Goal: Information Seeking & Learning: Check status

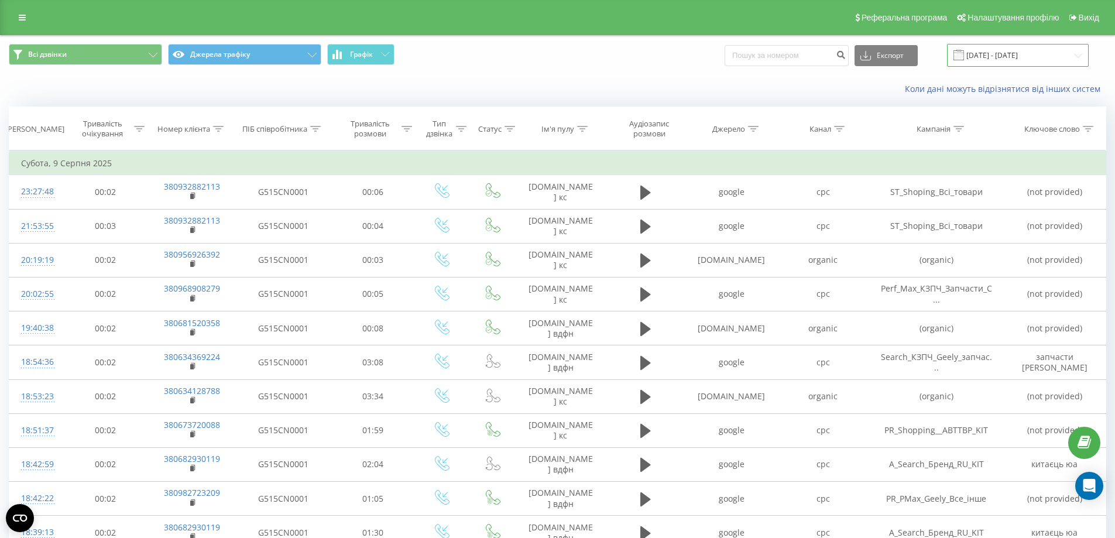
click at [1022, 56] on input "[DATE] - [DATE]" at bounding box center [1018, 55] width 142 height 23
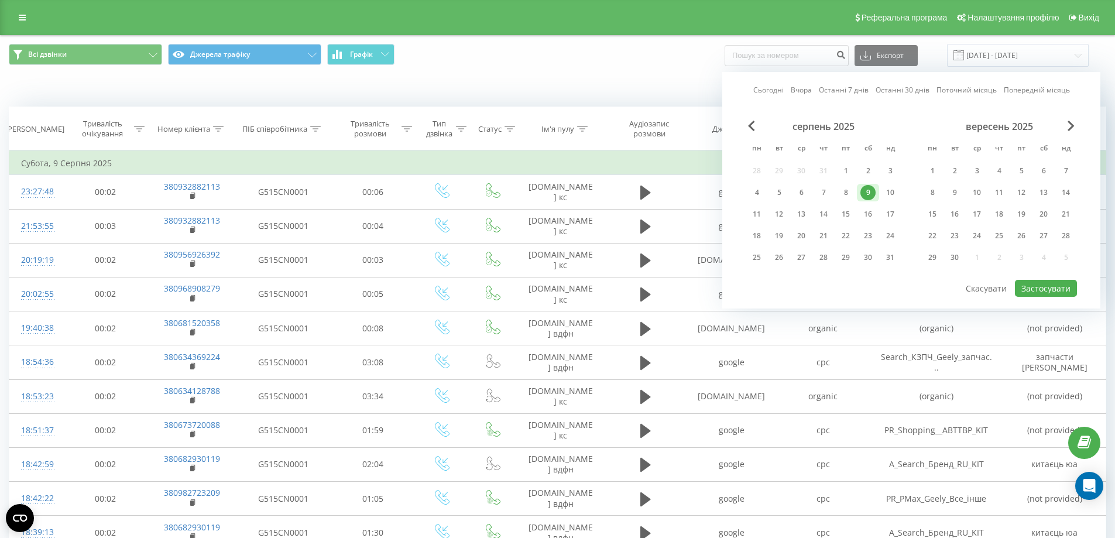
click at [772, 91] on link "Сьогодні" at bounding box center [768, 89] width 30 height 11
click at [1059, 287] on button "Застосувати" at bounding box center [1046, 288] width 62 height 17
type input "[DATE] - [DATE]"
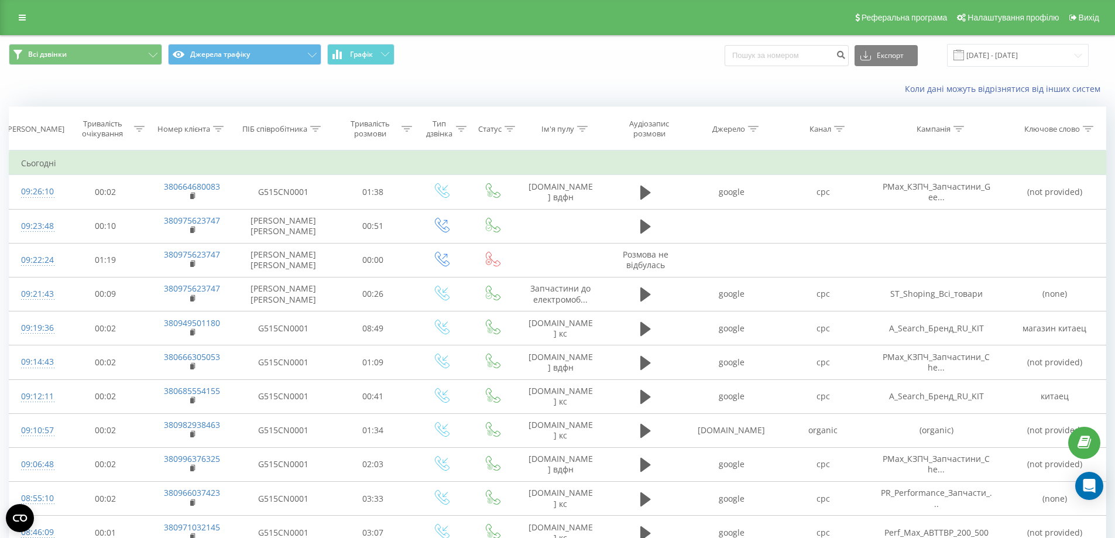
drag, startPoint x: 220, startPoint y: 0, endPoint x: 550, endPoint y: 39, distance: 332.5
click at [550, 39] on div "Всі дзвінки Джерела трафіку Графік Експорт .csv .xls .xlsx [DATE] - [DATE]" at bounding box center [558, 55] width 1114 height 39
click at [216, 130] on icon at bounding box center [218, 129] width 11 height 6
click at [1003, 52] on input "[DATE] - [DATE]" at bounding box center [1018, 55] width 142 height 23
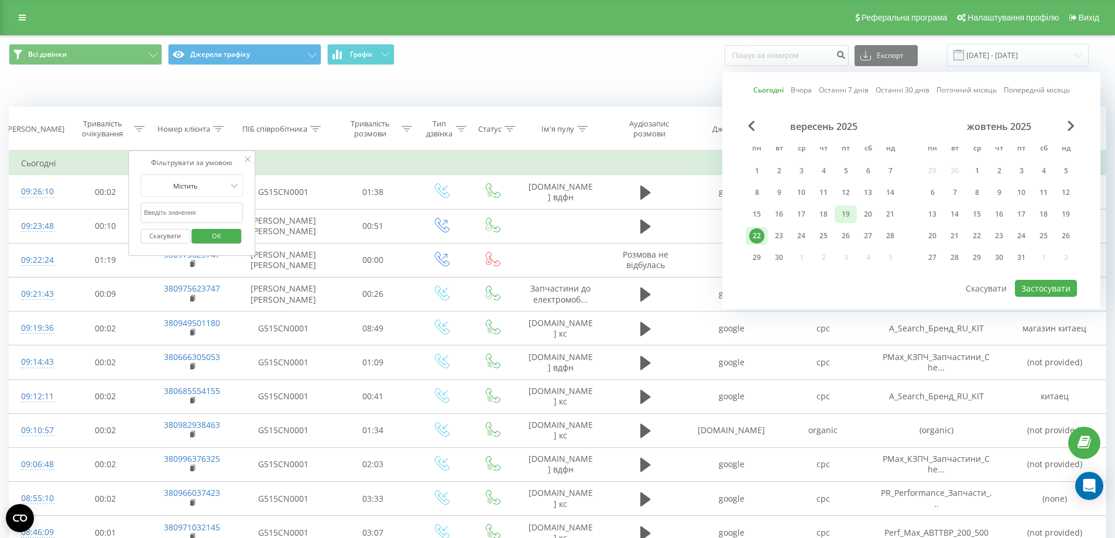
click at [845, 213] on div "19" at bounding box center [845, 214] width 15 height 15
click at [757, 239] on div "22" at bounding box center [756, 235] width 15 height 15
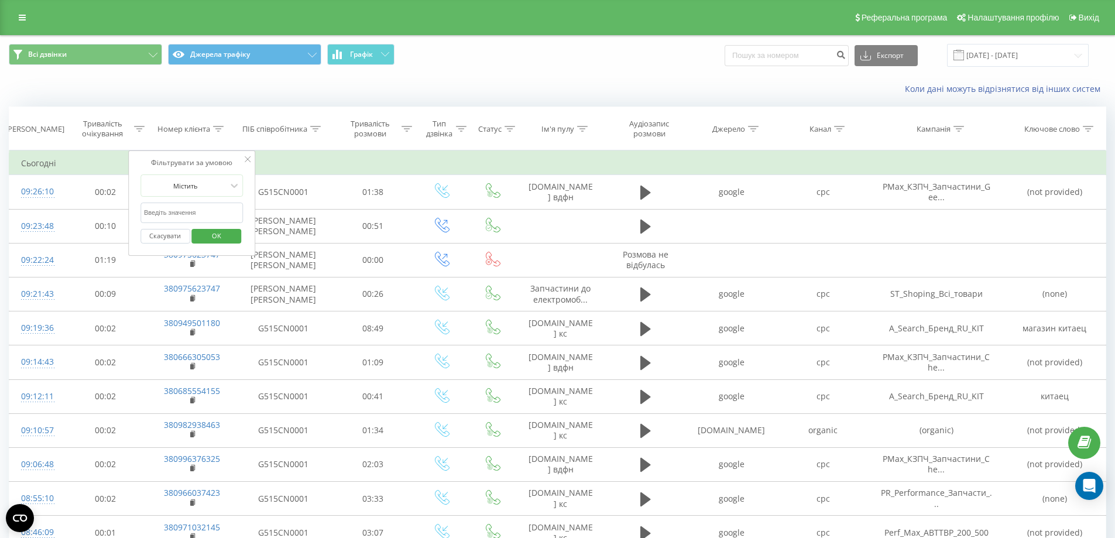
click at [187, 217] on input "text" at bounding box center [192, 213] width 103 height 20
paste input "[PHONE_NUMBER]"
type input "[PHONE_NUMBER]"
click button "OK" at bounding box center [217, 236] width 50 height 15
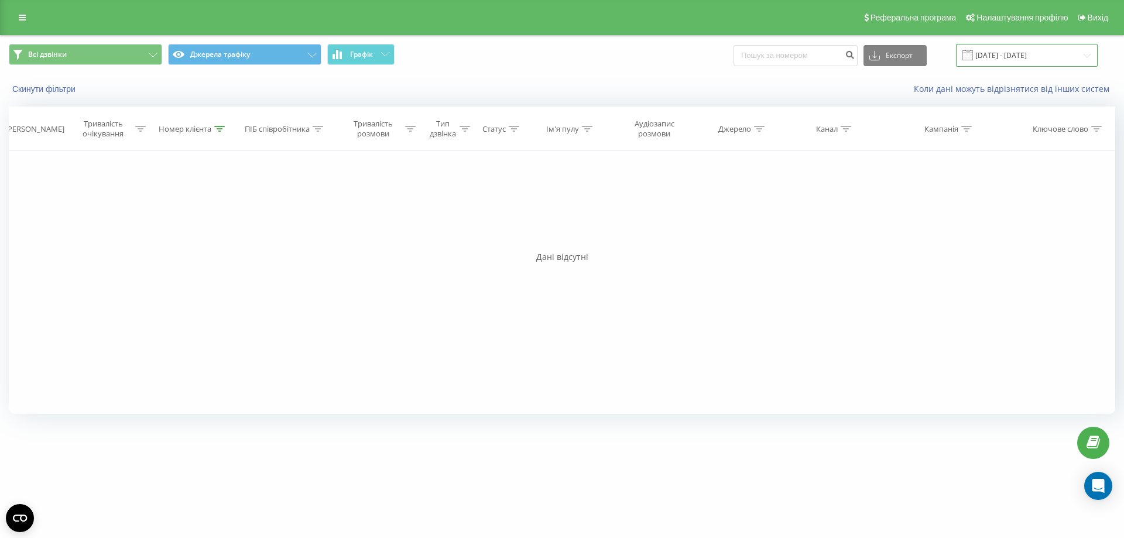
click at [1043, 52] on input "[DATE] - [DATE]" at bounding box center [1027, 55] width 142 height 23
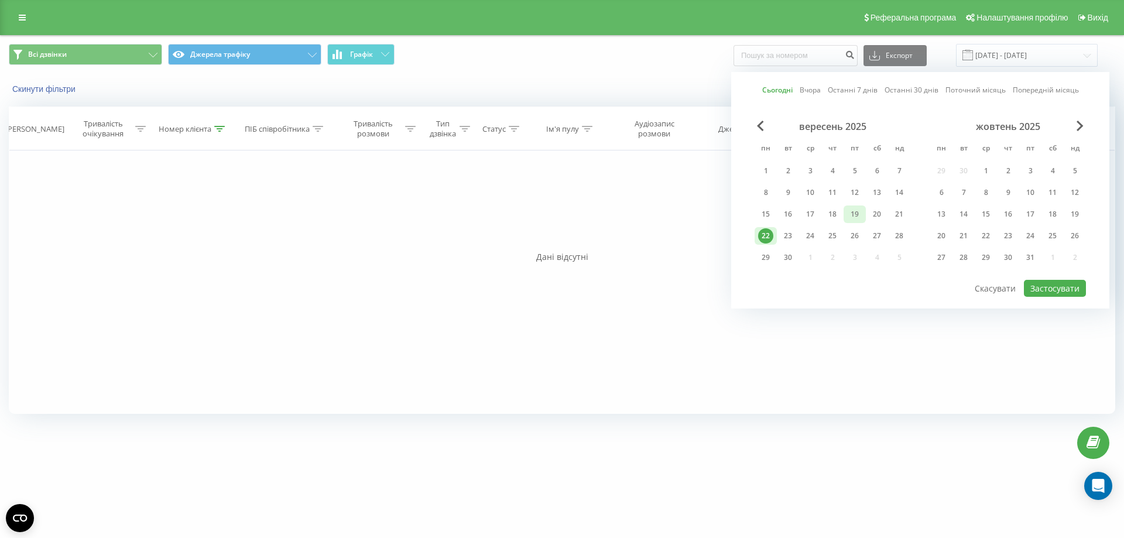
click at [855, 215] on div "19" at bounding box center [854, 214] width 15 height 15
click at [769, 234] on div "22" at bounding box center [765, 235] width 15 height 15
click at [1064, 286] on button "Застосувати" at bounding box center [1055, 288] width 62 height 17
type input "[DATE] - [DATE]"
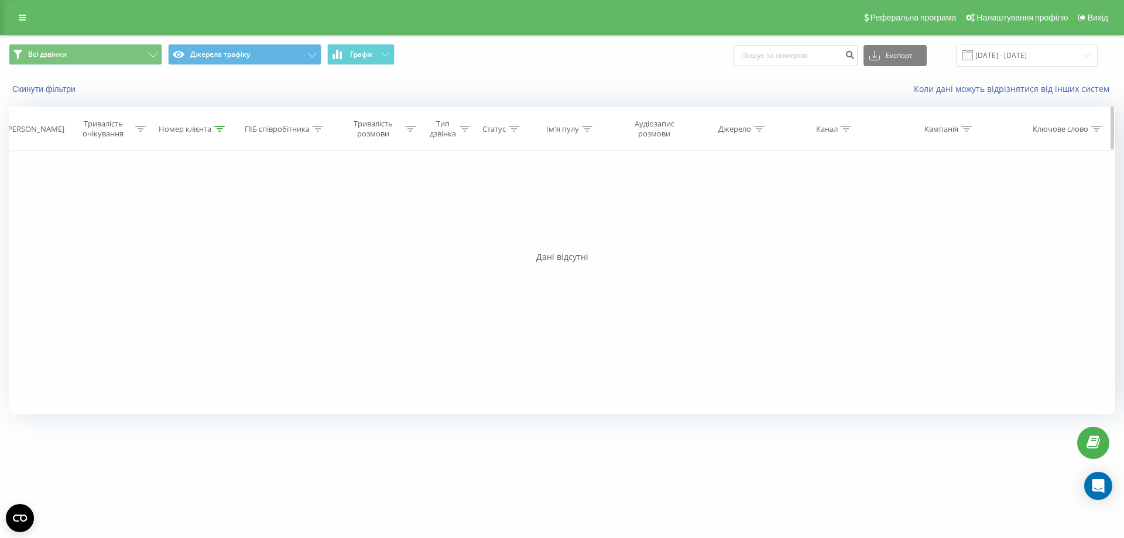
click at [220, 125] on div at bounding box center [219, 129] width 11 height 10
click at [145, 215] on input "[PHONE_NUMBER]" at bounding box center [193, 213] width 103 height 20
type input "80500720105"
click at [216, 239] on span "OK" at bounding box center [218, 236] width 33 height 18
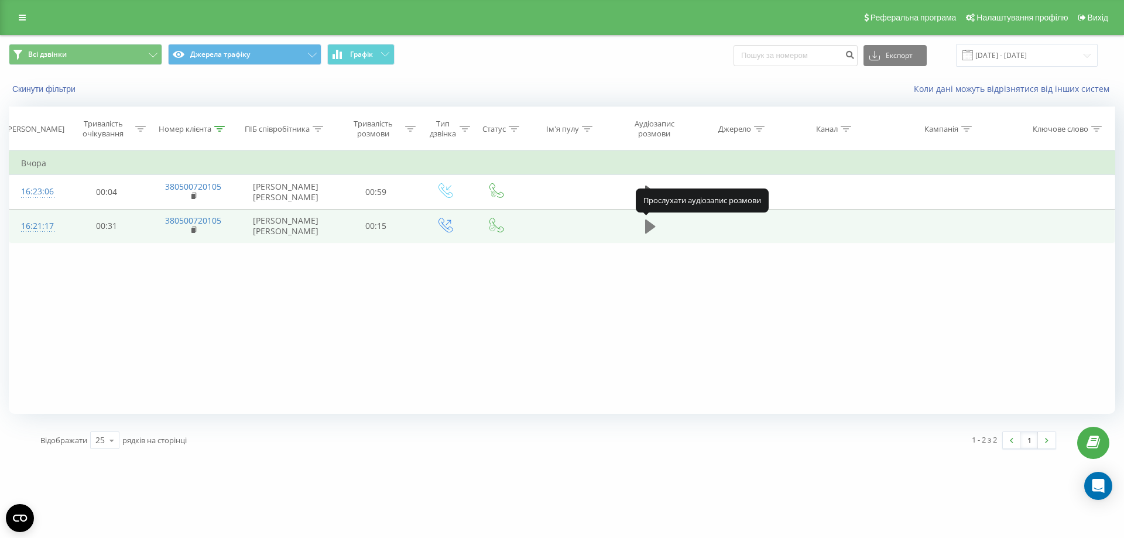
click at [649, 229] on icon at bounding box center [650, 227] width 11 height 14
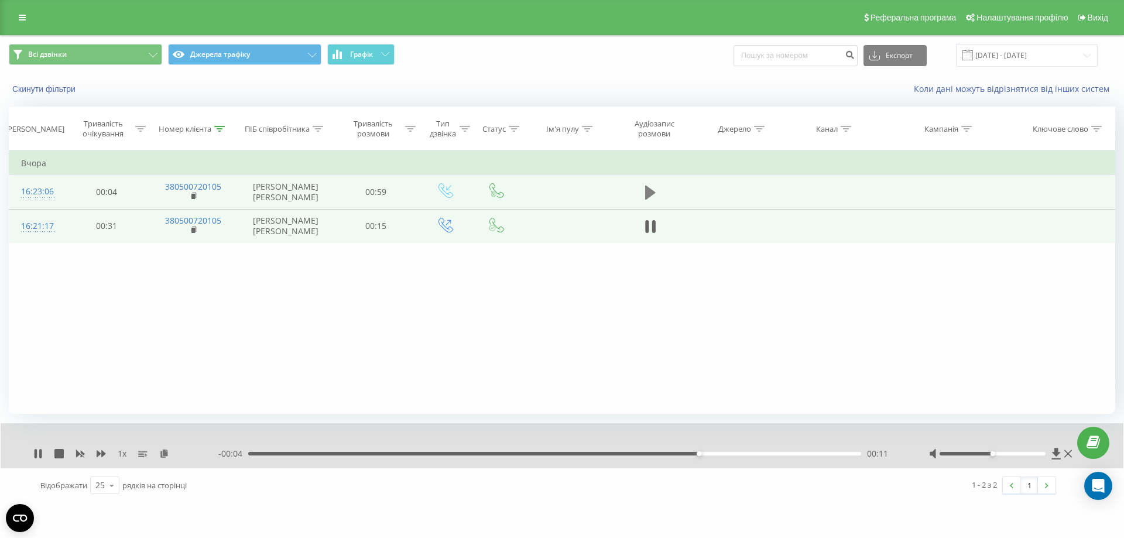
click at [646, 191] on icon at bounding box center [650, 193] width 11 height 14
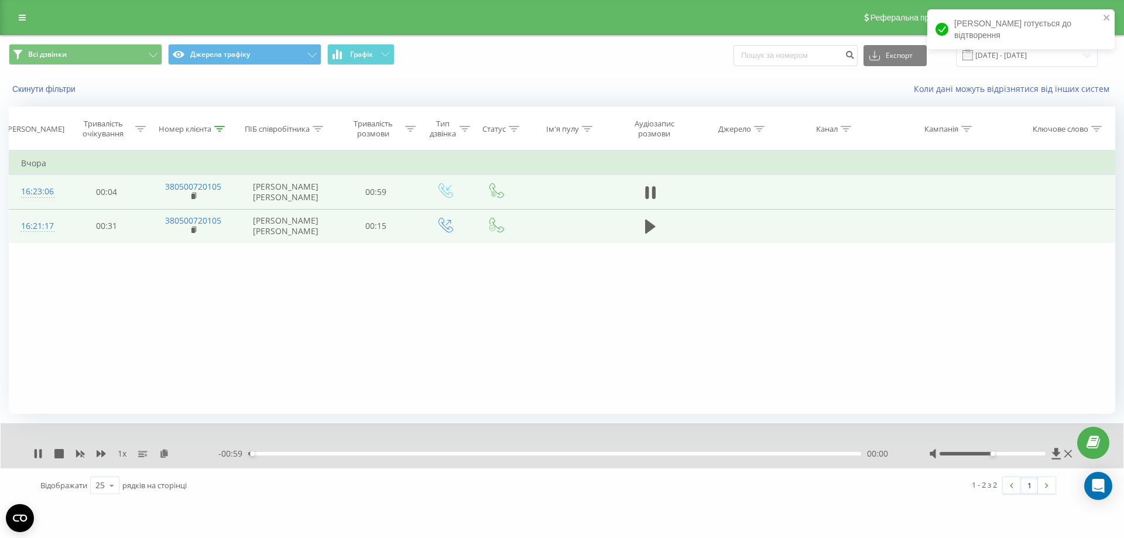
click at [276, 454] on div "00:00" at bounding box center [554, 454] width 613 height 4
